Goal: Task Accomplishment & Management: Manage account settings

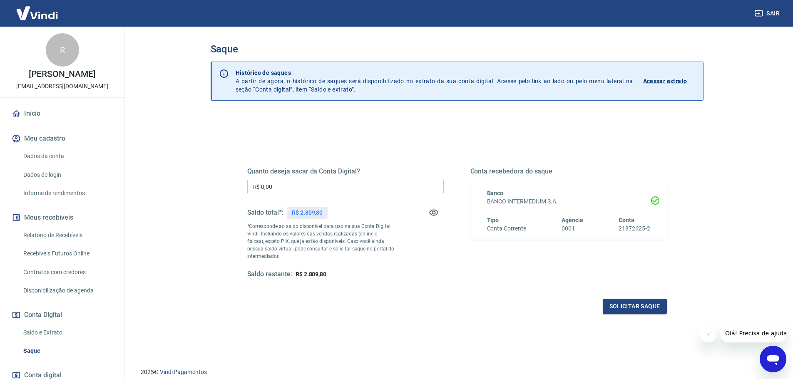
click at [530, 134] on div "Quanto deseja sacar da Conta Digital? R$ 0,00 ​ Saldo total*: R$ 2.809,80 *Corr…" at bounding box center [456, 227] width 439 height 193
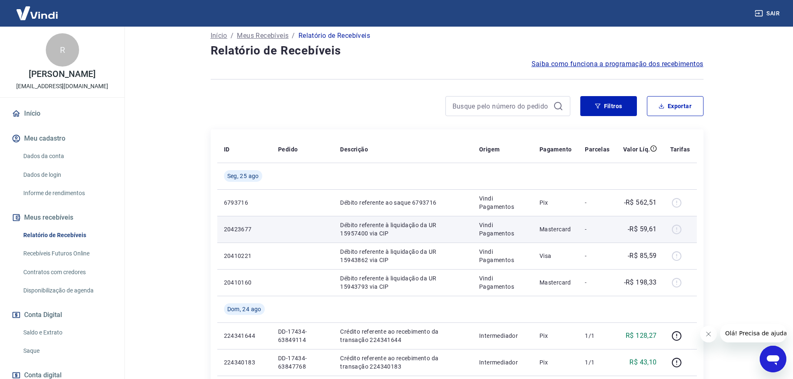
scroll to position [125, 0]
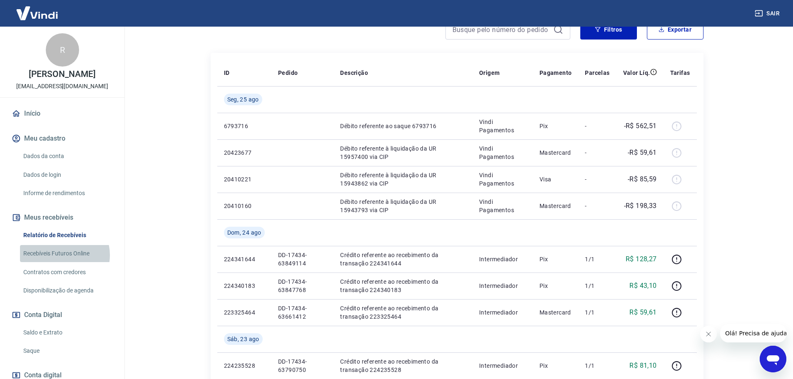
click at [62, 255] on link "Recebíveis Futuros Online" at bounding box center [67, 253] width 94 height 17
